Goal: Book appointment/travel/reservation

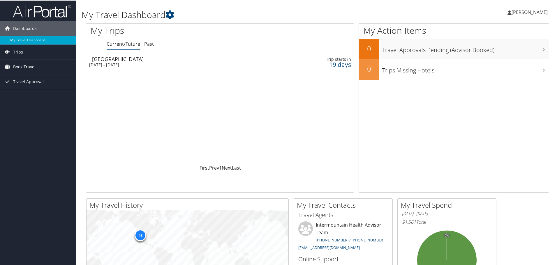
click at [27, 66] on span "Book Travel" at bounding box center [24, 66] width 22 height 15
click at [28, 97] on link "Book/Manage Online Trips" at bounding box center [38, 95] width 76 height 9
click at [51, 96] on link "Book/Manage Online Trips" at bounding box center [38, 95] width 76 height 9
